Goal: Task Accomplishment & Management: Manage account settings

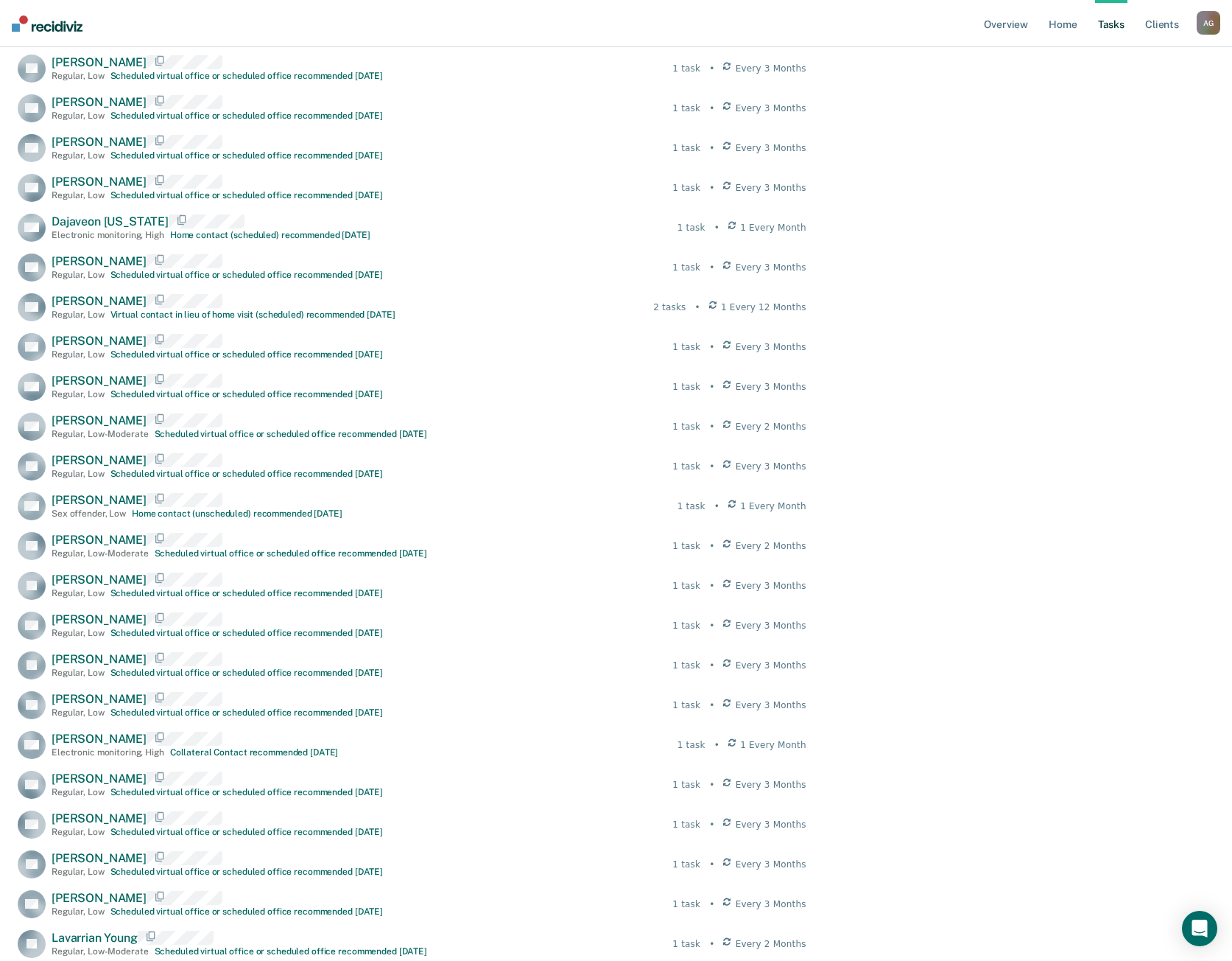
scroll to position [5162, 0]
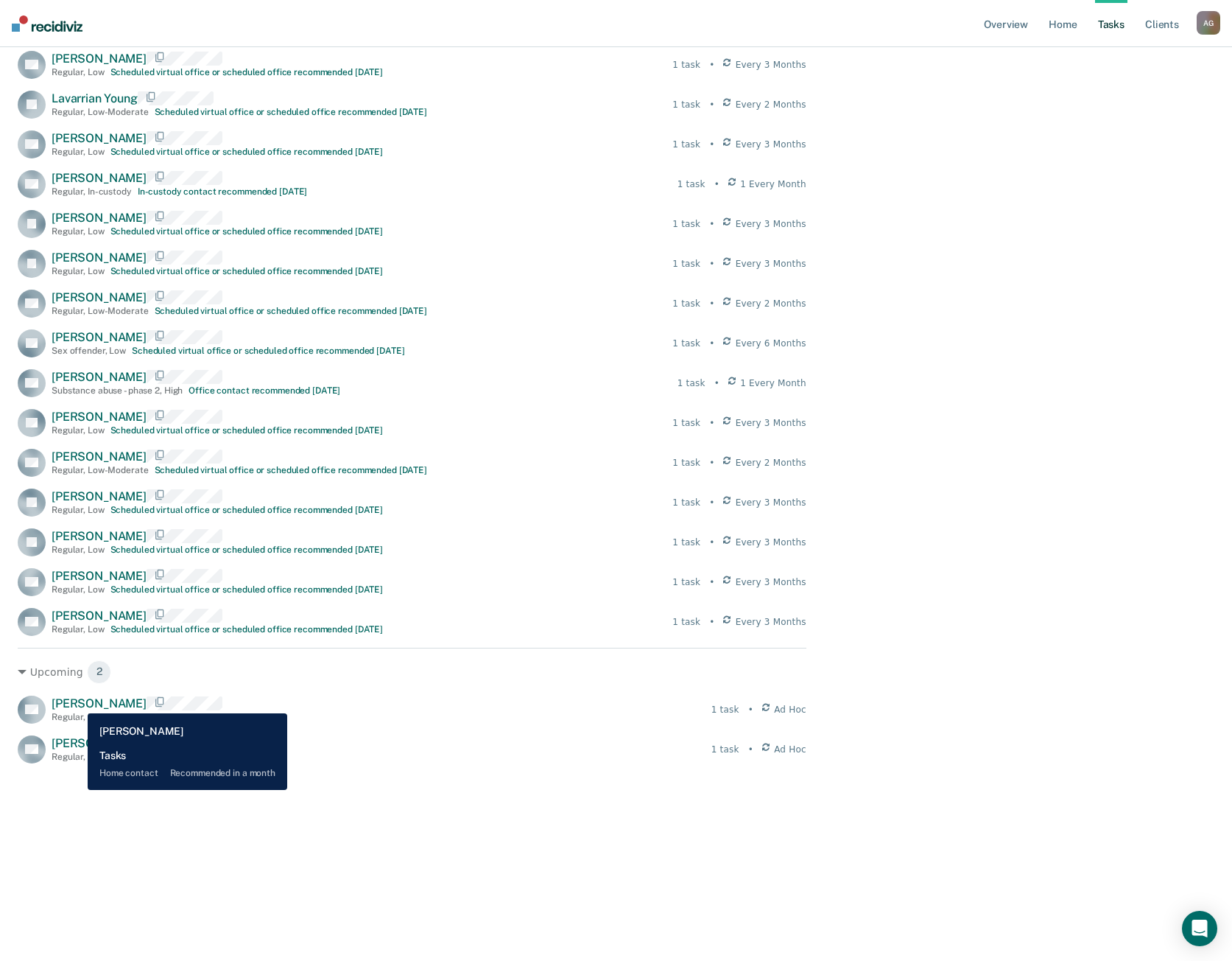
click at [77, 702] on span "[PERSON_NAME]" at bounding box center [99, 703] width 95 height 14
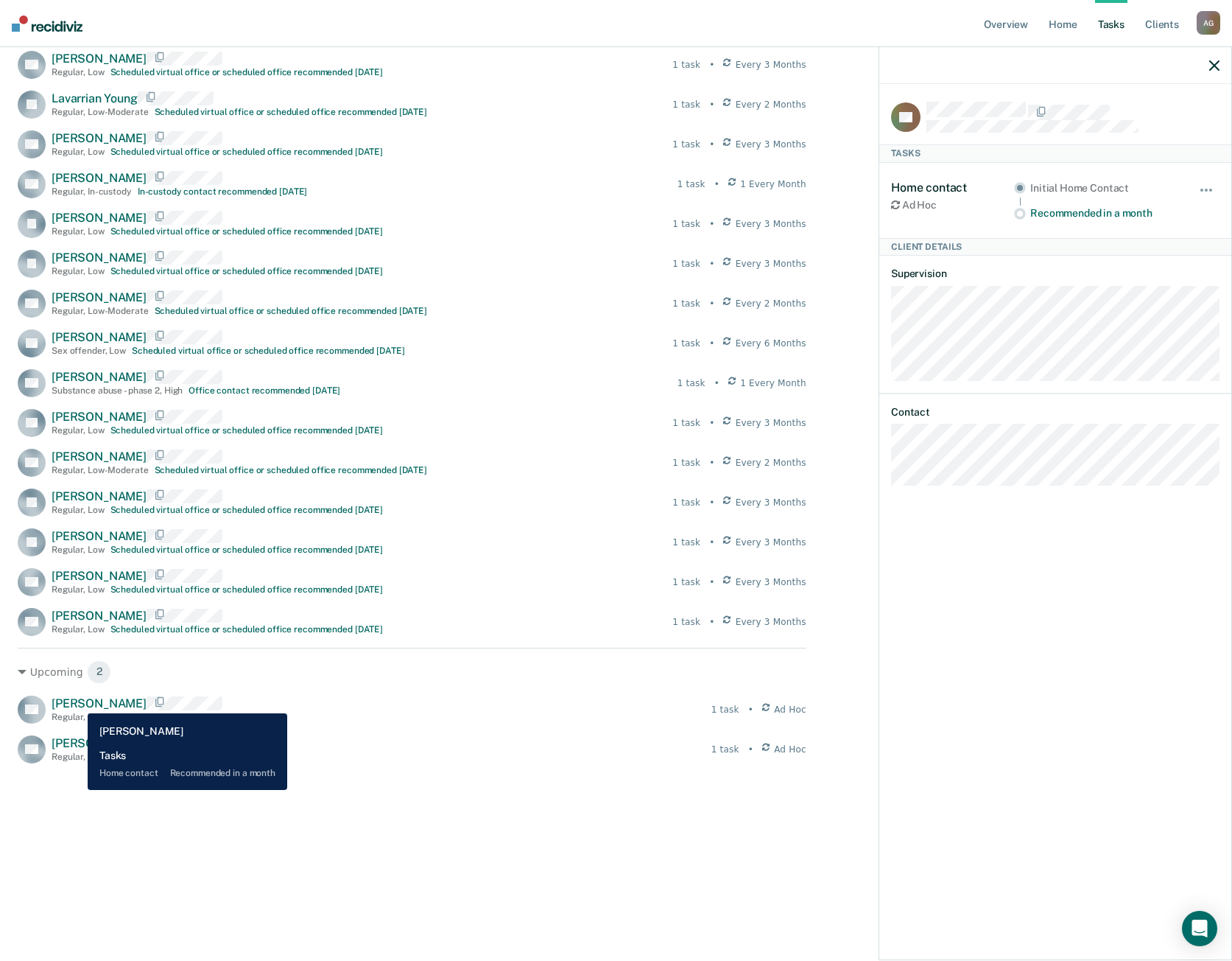
click at [77, 702] on span "[PERSON_NAME]" at bounding box center [99, 703] width 95 height 14
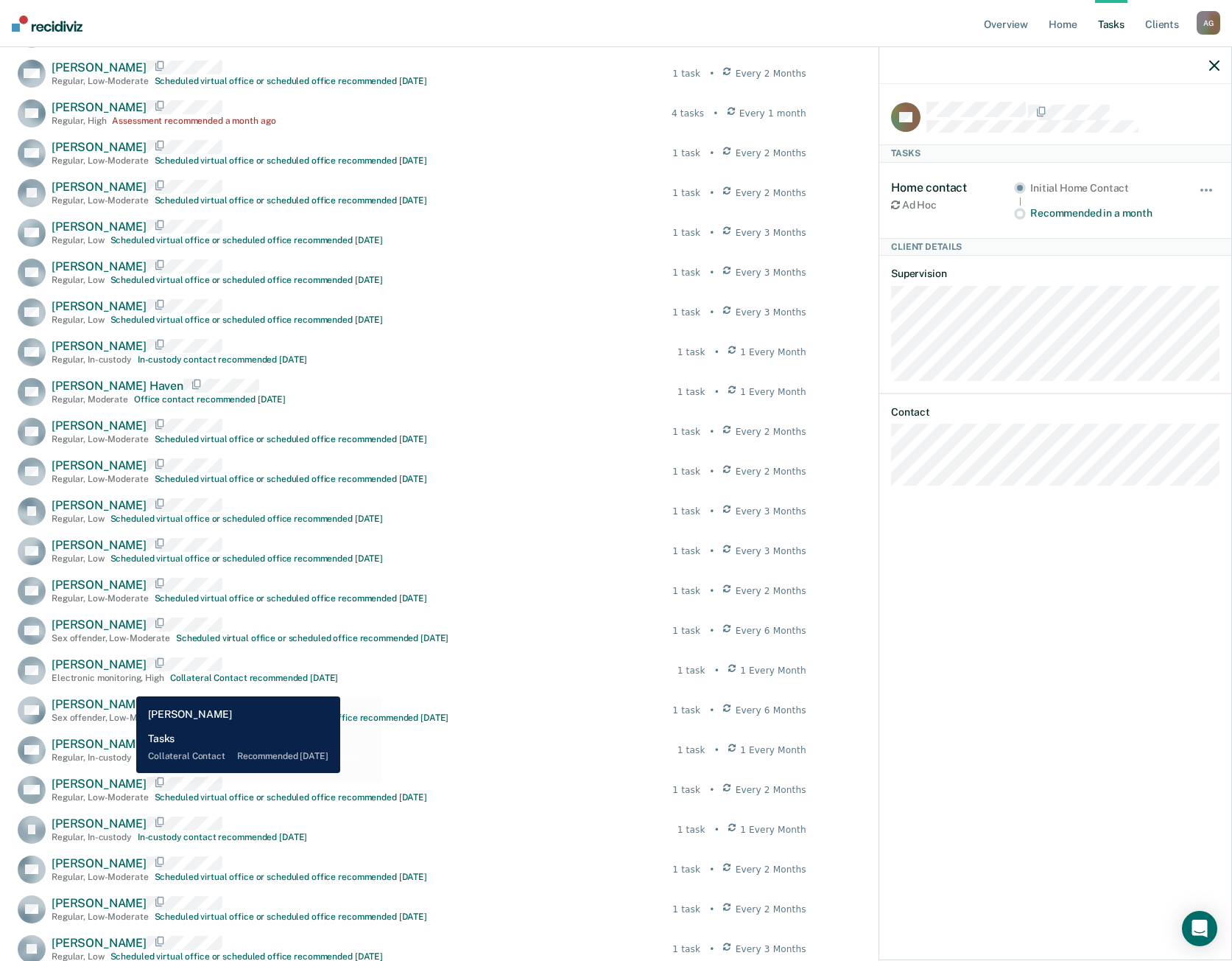
scroll to position [1856, 0]
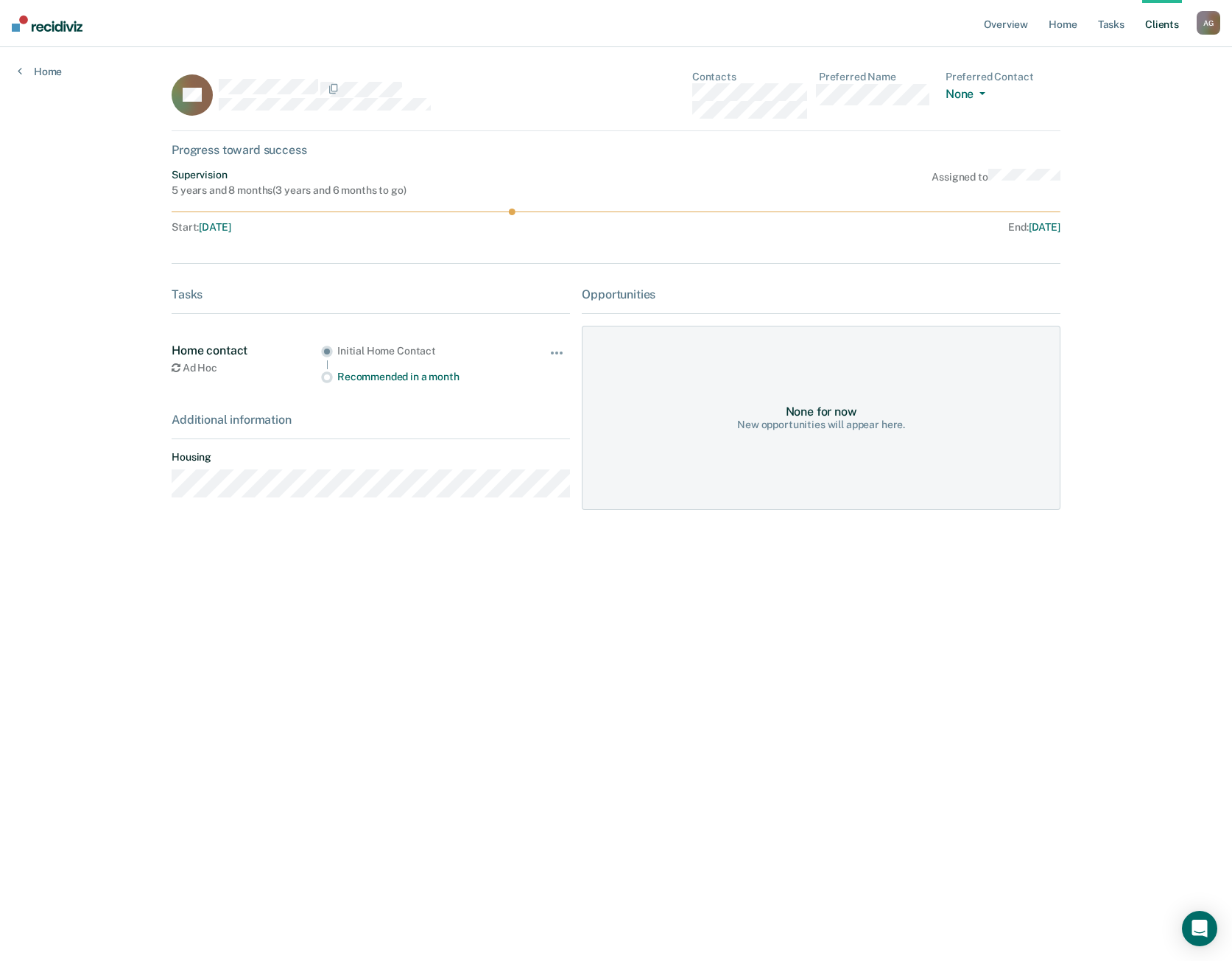
click at [165, 722] on main "RC Contacts Preferred Name Preferred Contact None Call Text Email None Progress…" at bounding box center [616, 486] width 924 height 878
click at [887, 435] on div "None for now New opportunities will appear here." at bounding box center [821, 418] width 479 height 185
drag, startPoint x: 66, startPoint y: 70, endPoint x: 45, endPoint y: 74, distance: 21.4
click at [66, 69] on div "Home" at bounding box center [40, 63] width 80 height 31
click at [40, 76] on link "Home" at bounding box center [40, 72] width 44 height 13
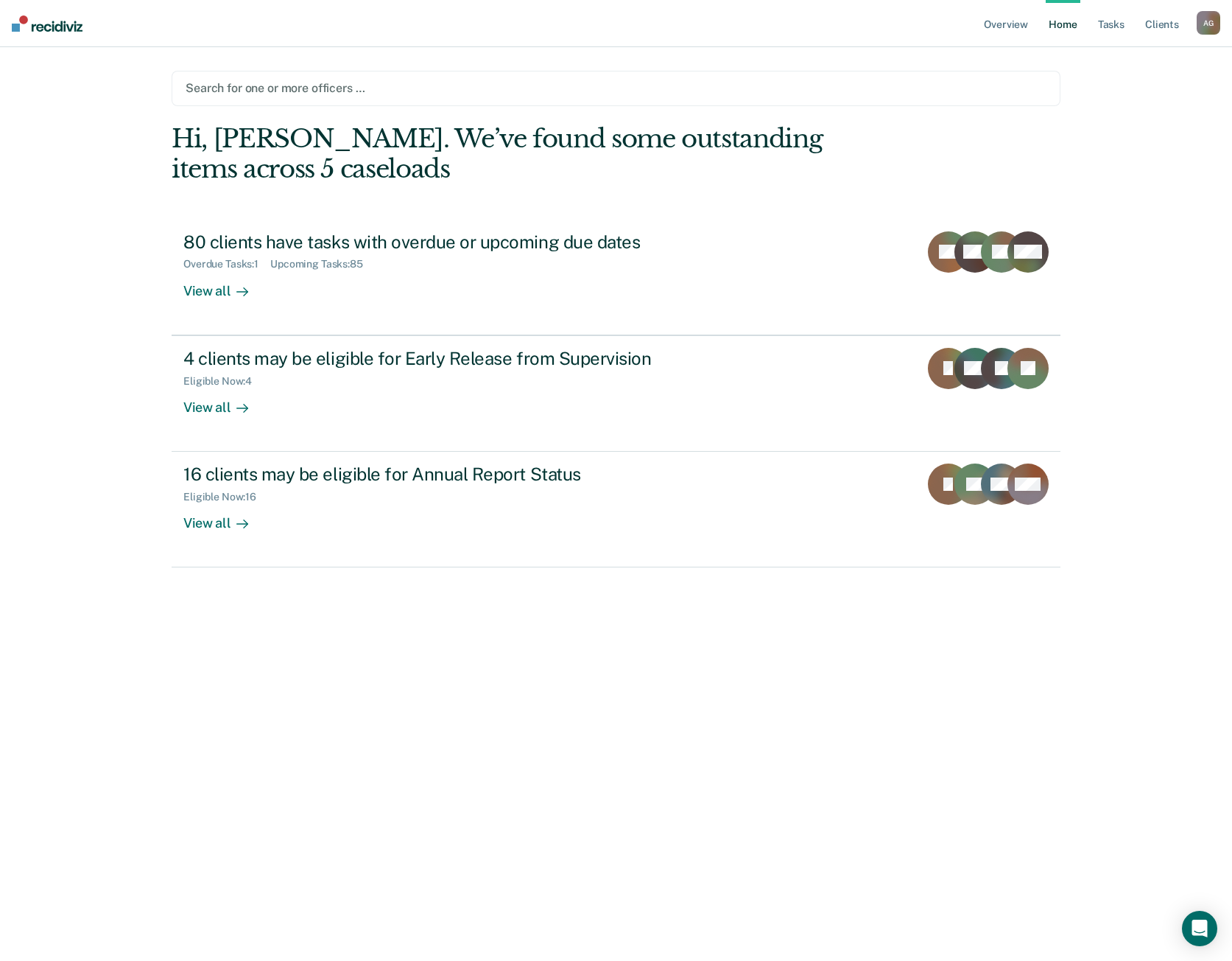
click at [338, 62] on main "Search for one or more officers … Hi, [PERSON_NAME]. We’ve found some outstandi…" at bounding box center [616, 486] width 924 height 878
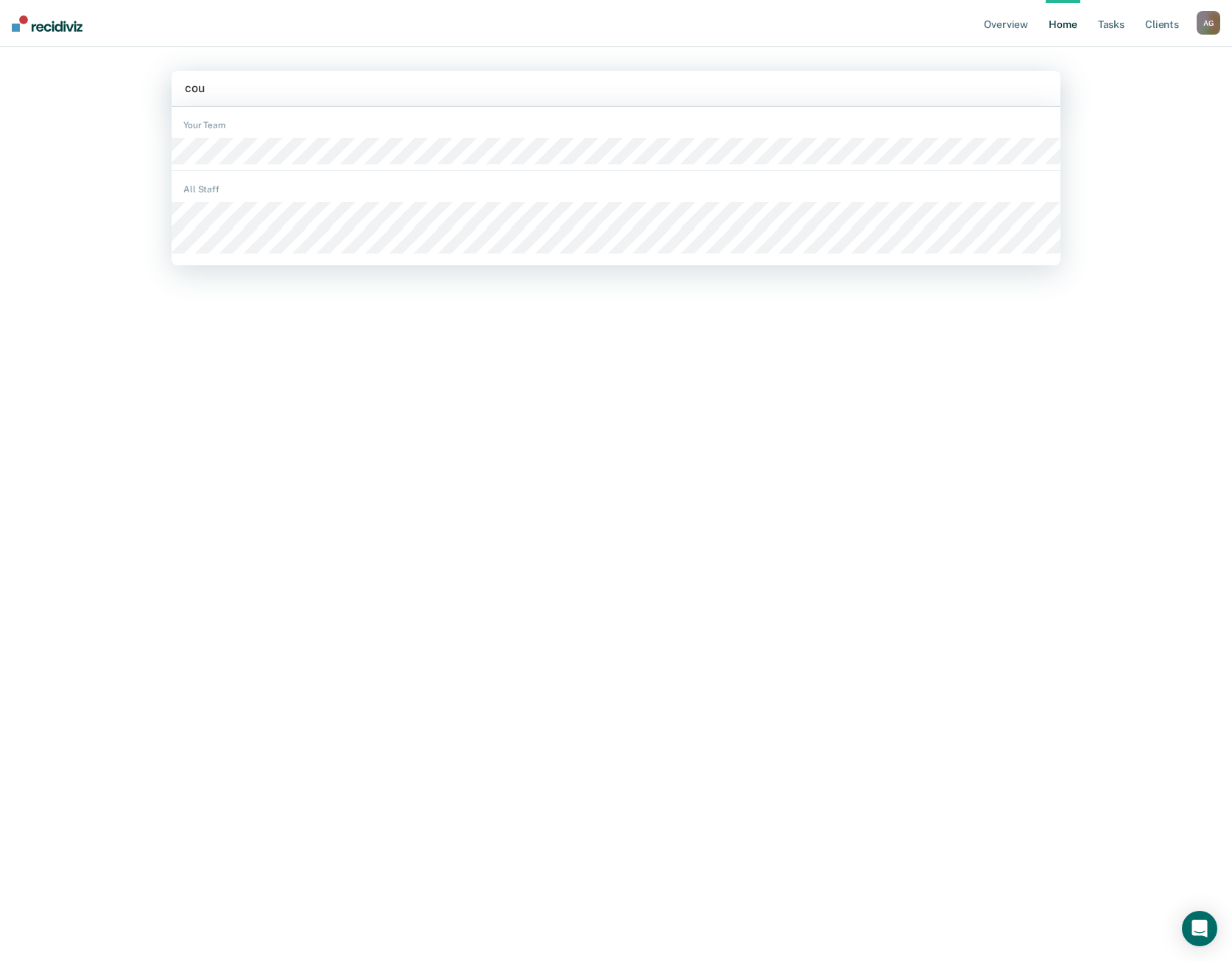
type input "cour"
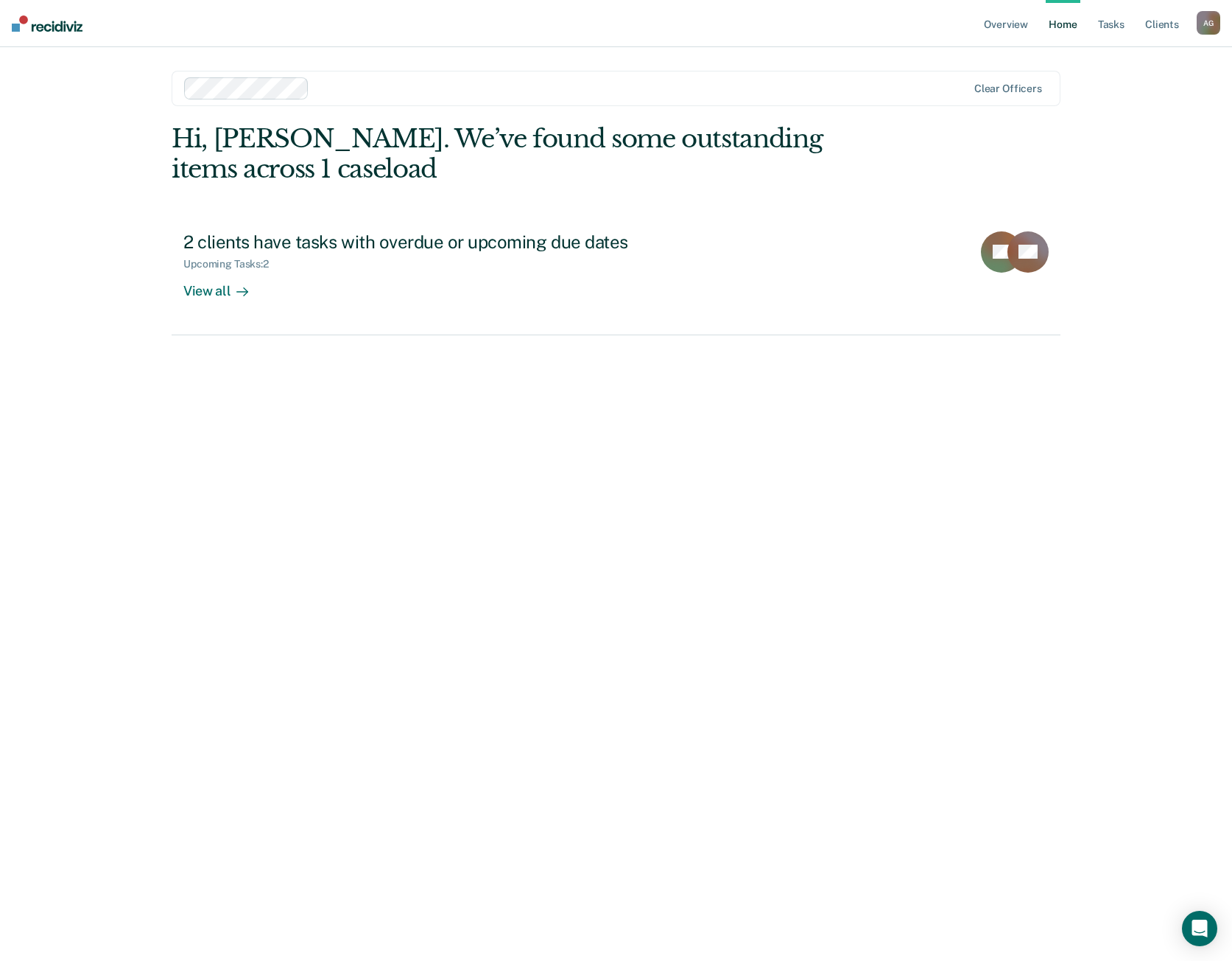
click at [944, 557] on div "Hi, [PERSON_NAME]. We’ve found some outstanding items across 1 caseload 2 clien…" at bounding box center [616, 522] width 889 height 796
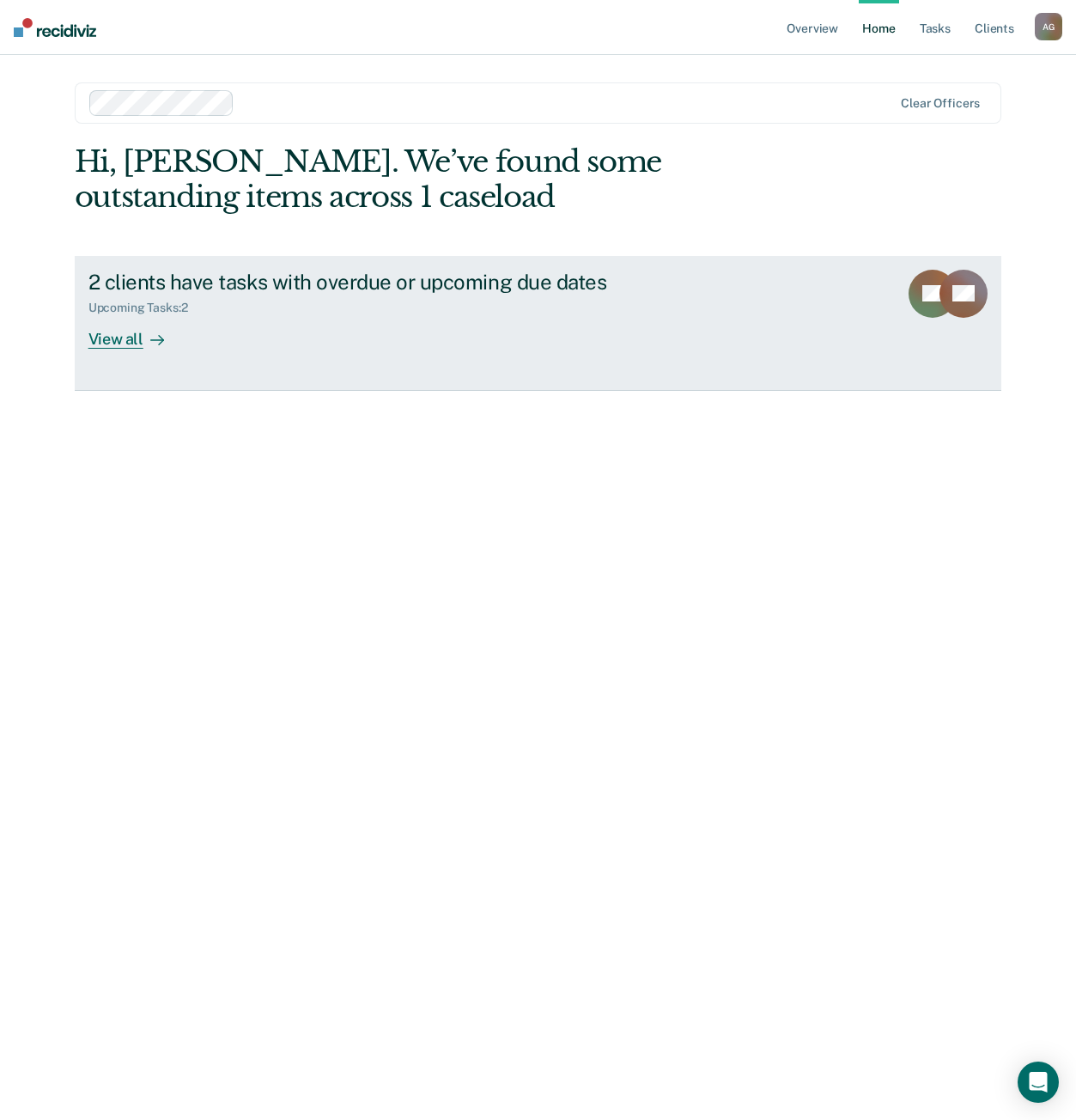
click at [203, 295] on div "Upcoming Tasks : 2" at bounding box center [390, 304] width 603 height 22
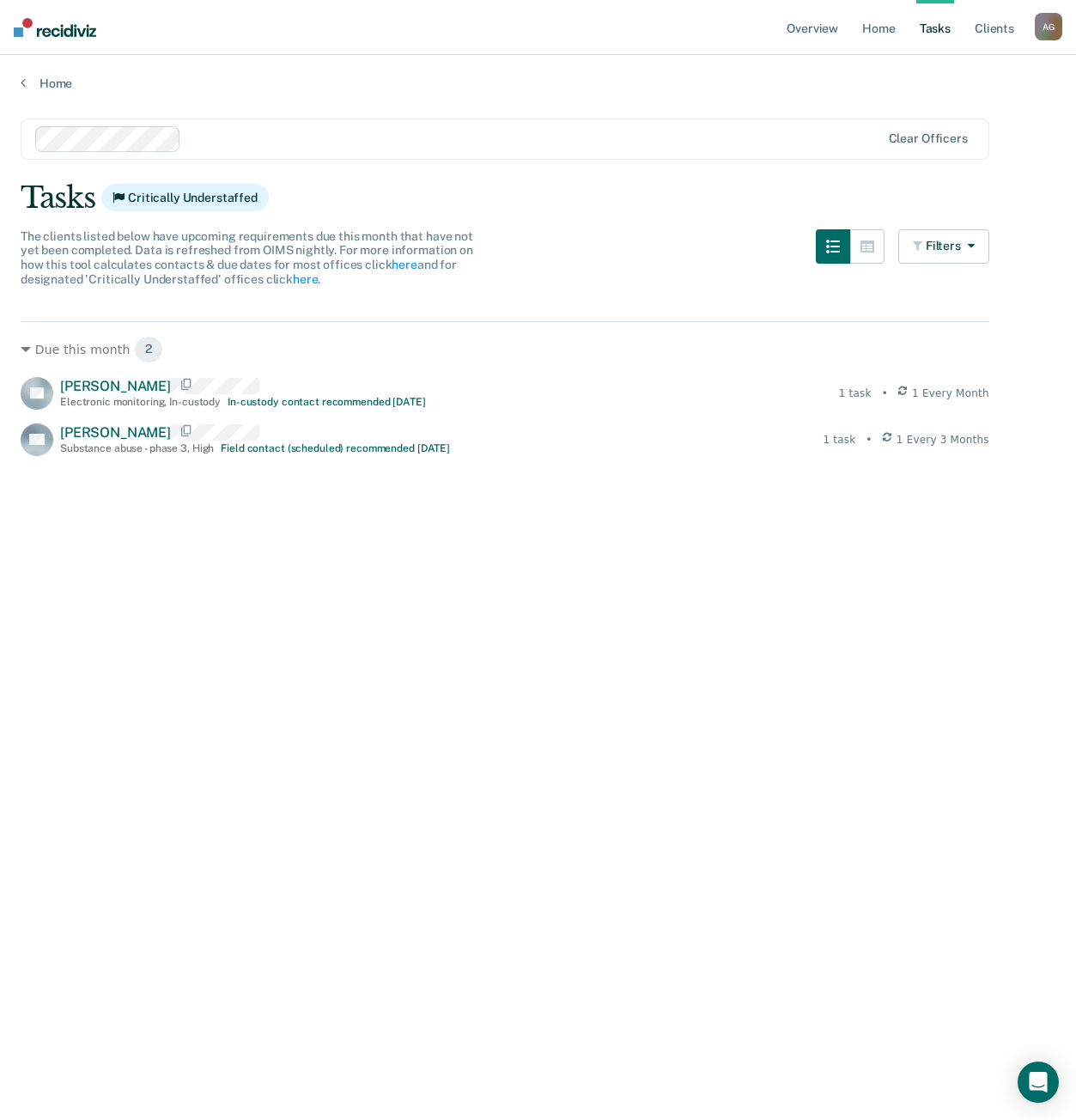
click at [172, 638] on div "Due this month 2 EV [PERSON_NAME] Electronic monitoring , In-custody In-custody…" at bounding box center [505, 785] width 968 height 927
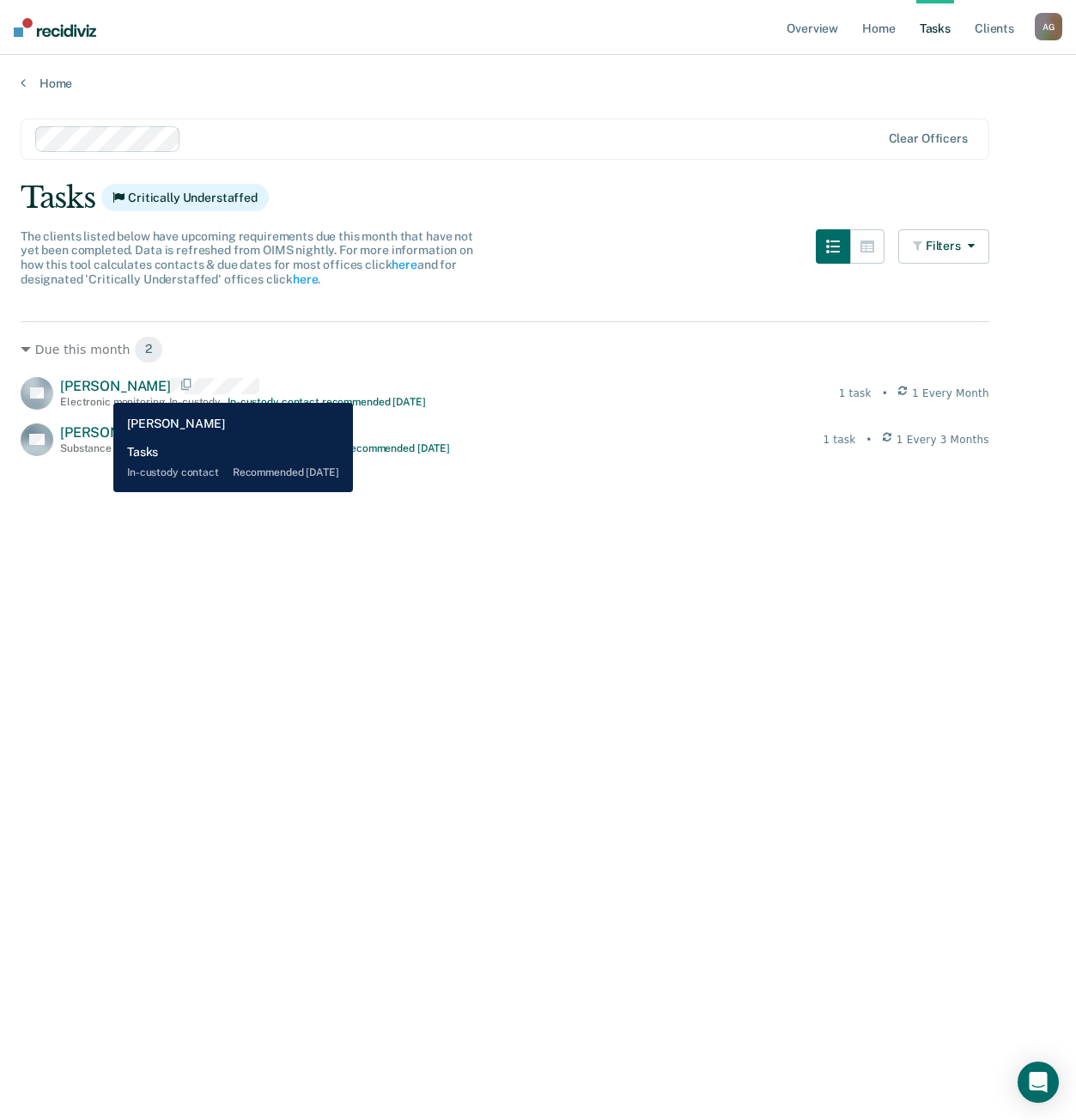
click at [101, 390] on span "[PERSON_NAME]" at bounding box center [115, 385] width 111 height 16
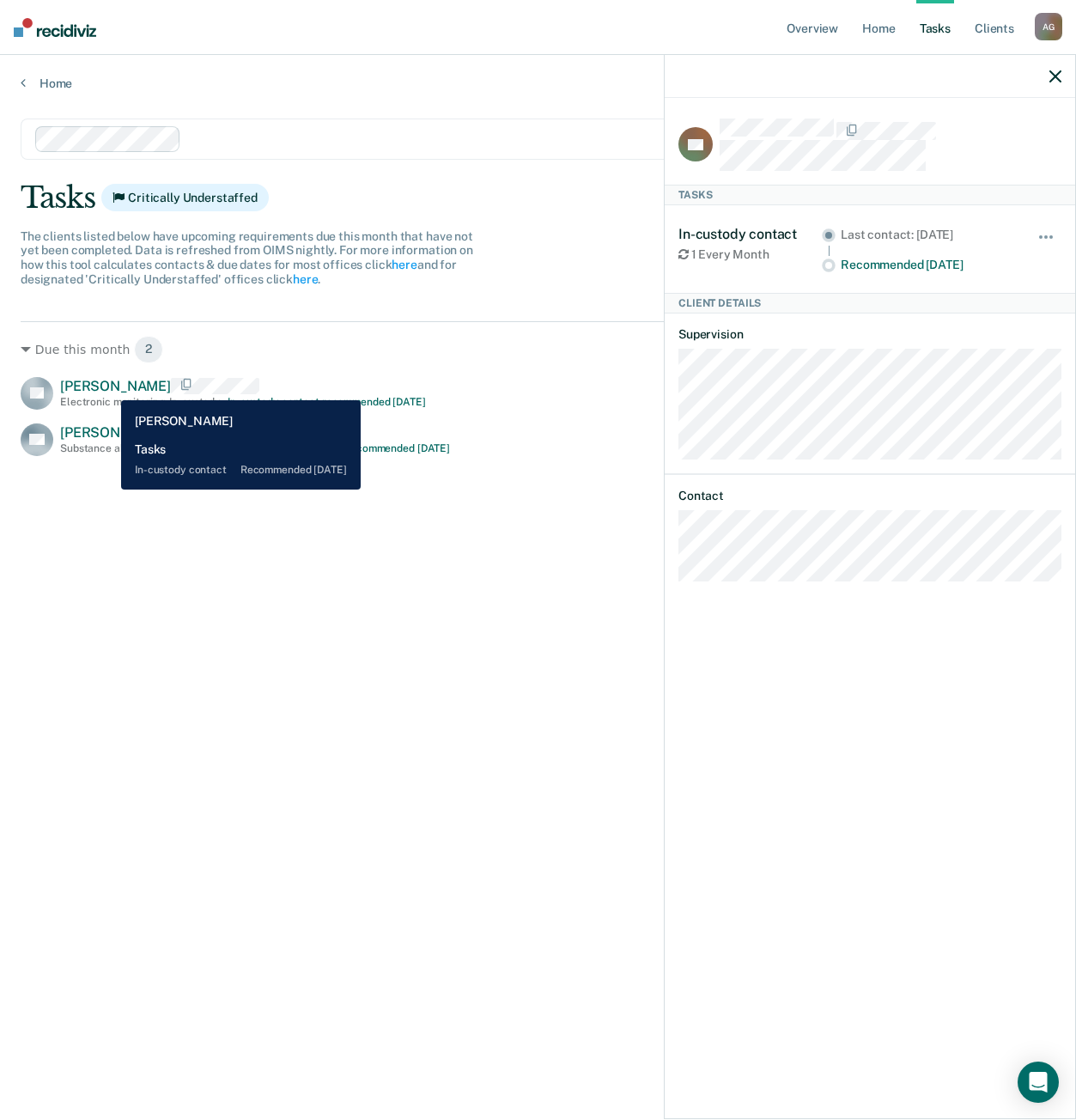
click at [108, 387] on span "[PERSON_NAME]" at bounding box center [115, 385] width 111 height 16
